Goal: Task Accomplishment & Management: Manage account settings

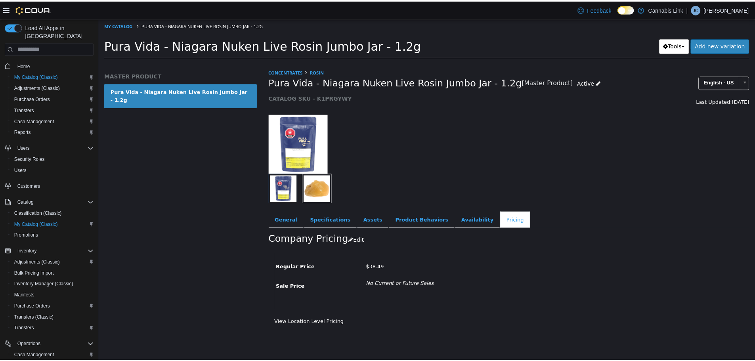
scroll to position [81, 0]
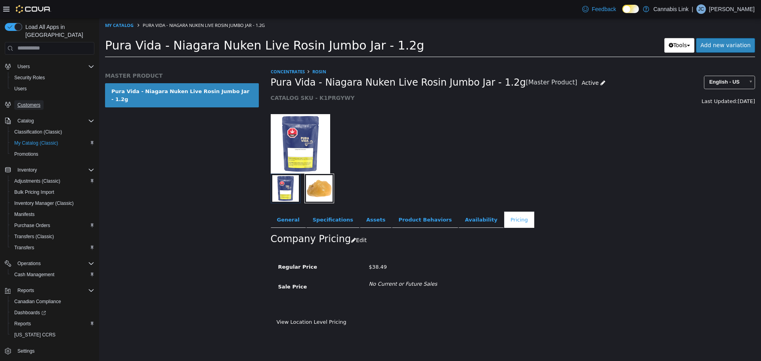
click at [34, 101] on span "Customers" at bounding box center [28, 105] width 23 height 10
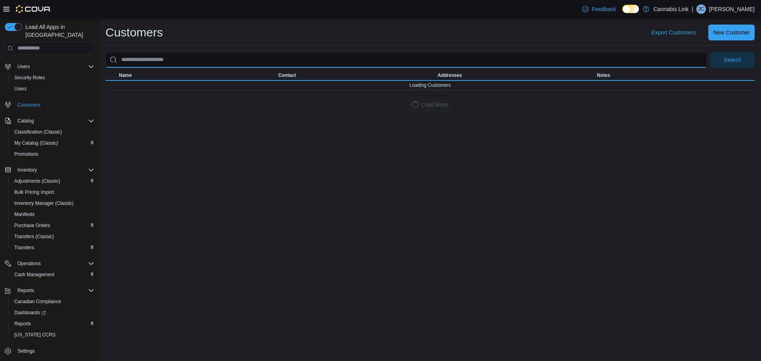
click at [274, 66] on input "search" at bounding box center [406, 60] width 602 height 16
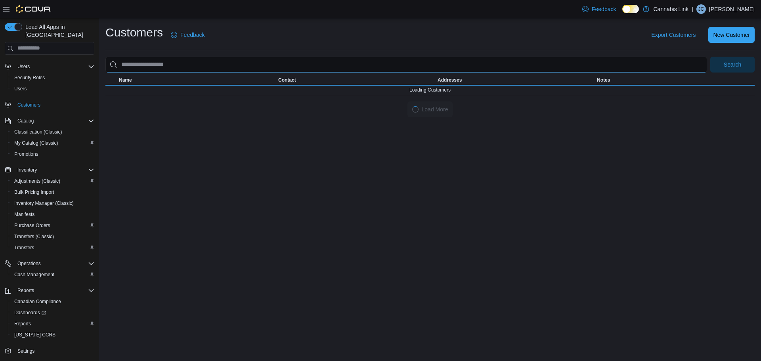
paste input "**********"
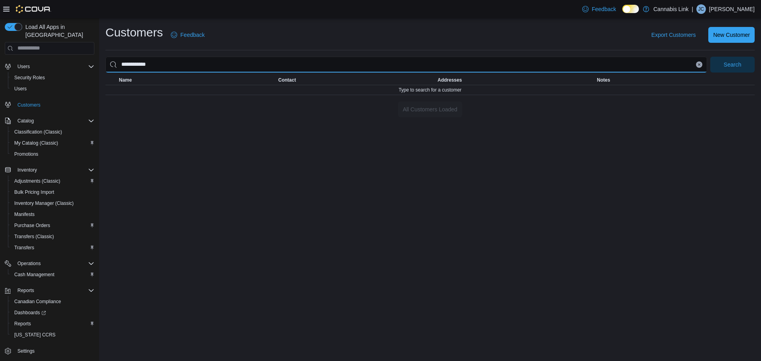
type input "**********"
click at [710, 57] on button "Search" at bounding box center [732, 65] width 44 height 16
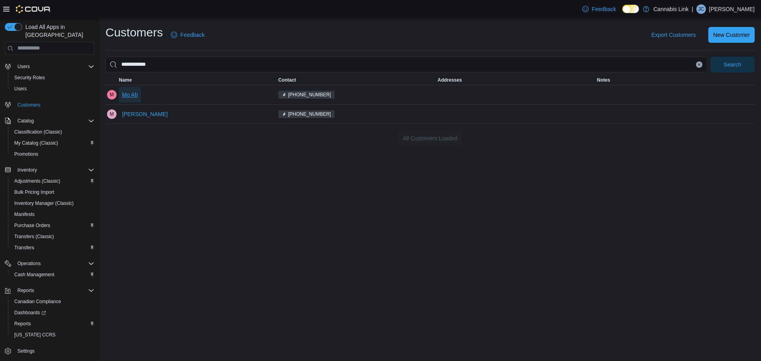
click at [133, 95] on span "Mo Ah" at bounding box center [130, 95] width 16 height 8
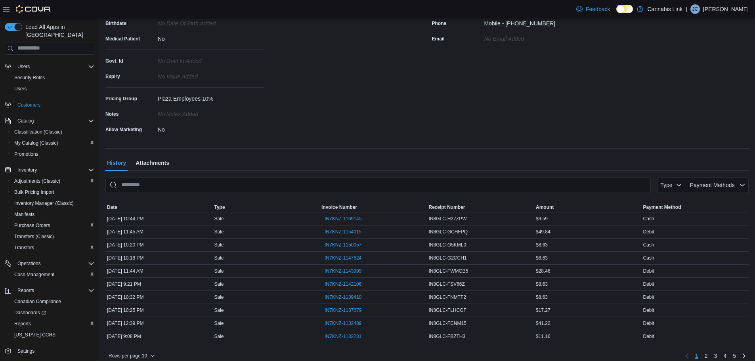
scroll to position [137, 0]
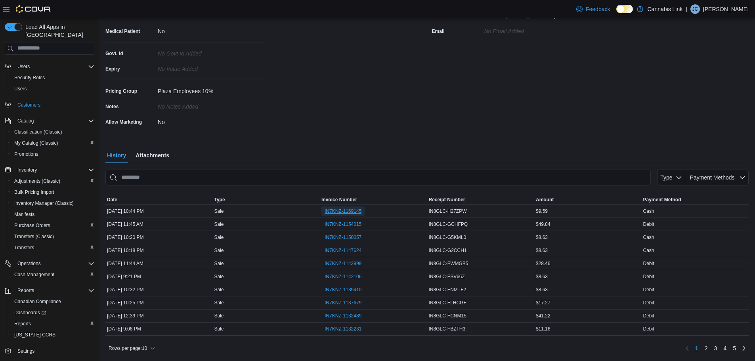
click at [344, 213] on span "IN7KNZ-1169145" at bounding box center [343, 211] width 37 height 6
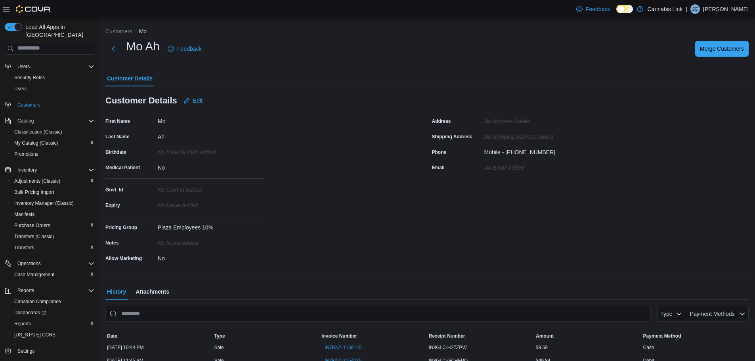
scroll to position [0, 0]
click at [197, 101] on span "Edit" at bounding box center [198, 101] width 10 height 8
select select "******"
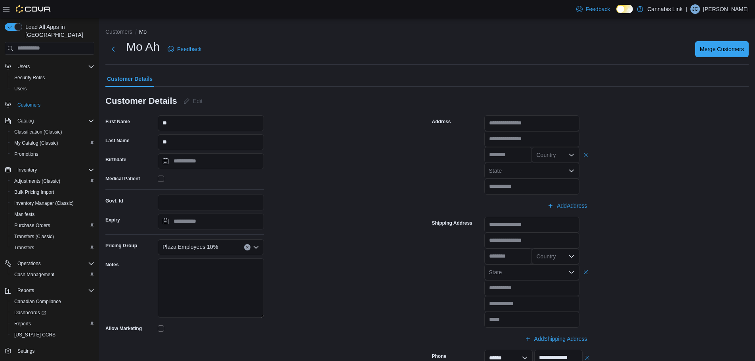
click at [247, 246] on icon "Clear input" at bounding box center [247, 247] width 3 height 3
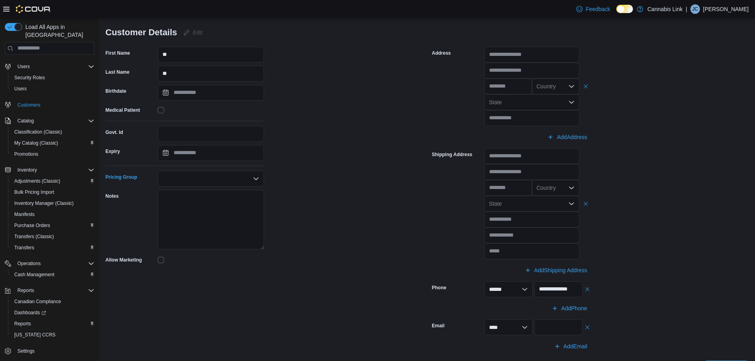
scroll to position [159, 0]
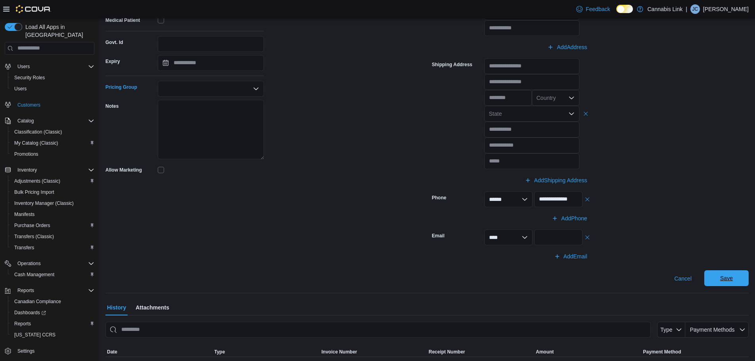
click at [741, 277] on span "Save" at bounding box center [726, 278] width 35 height 16
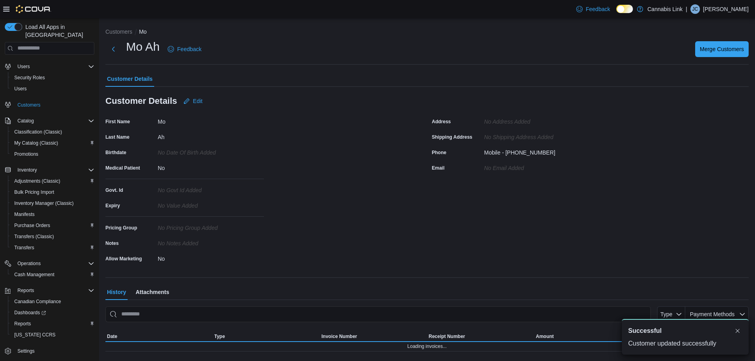
scroll to position [0, 0]
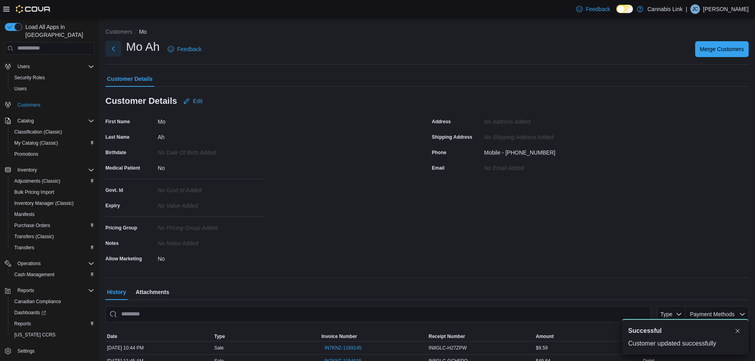
click at [114, 44] on button "Next" at bounding box center [113, 49] width 16 height 16
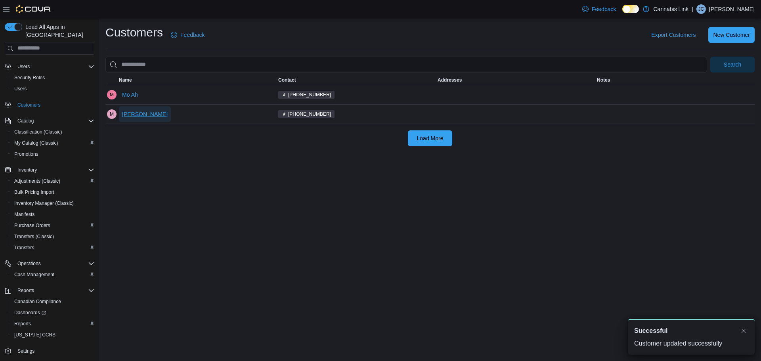
click at [148, 112] on span "[PERSON_NAME]" at bounding box center [145, 114] width 46 height 8
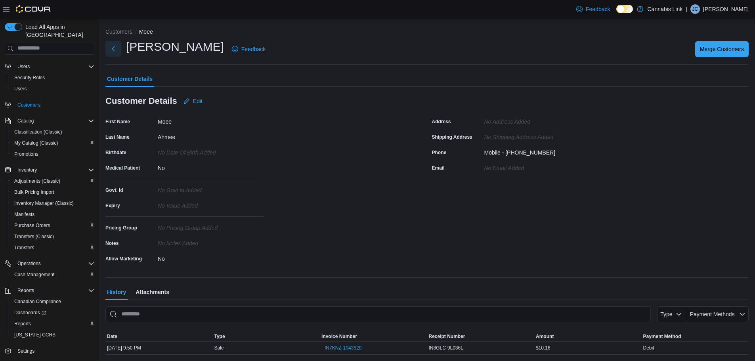
click at [112, 54] on button "Next" at bounding box center [113, 49] width 16 height 16
